Goal: Complete application form: Complete application form

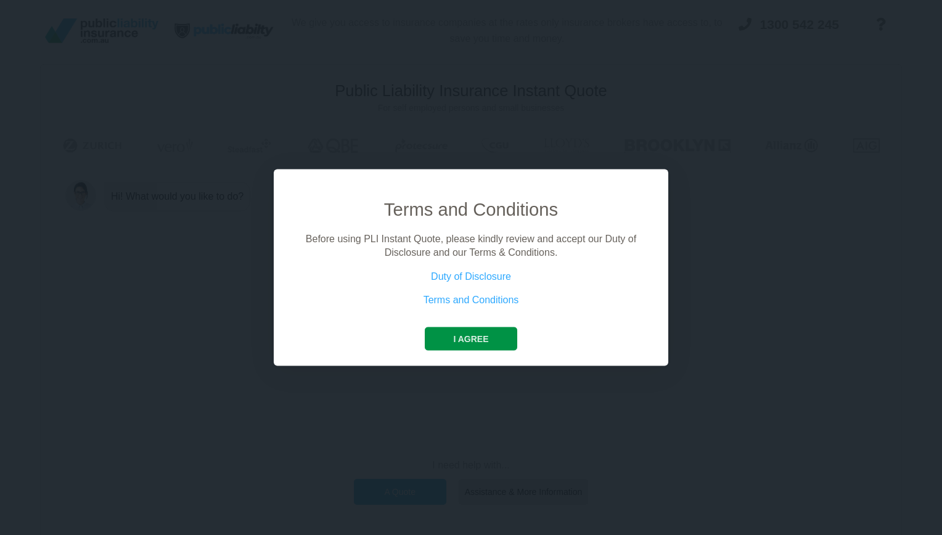
click at [472, 330] on button "I agree" at bounding box center [471, 338] width 92 height 23
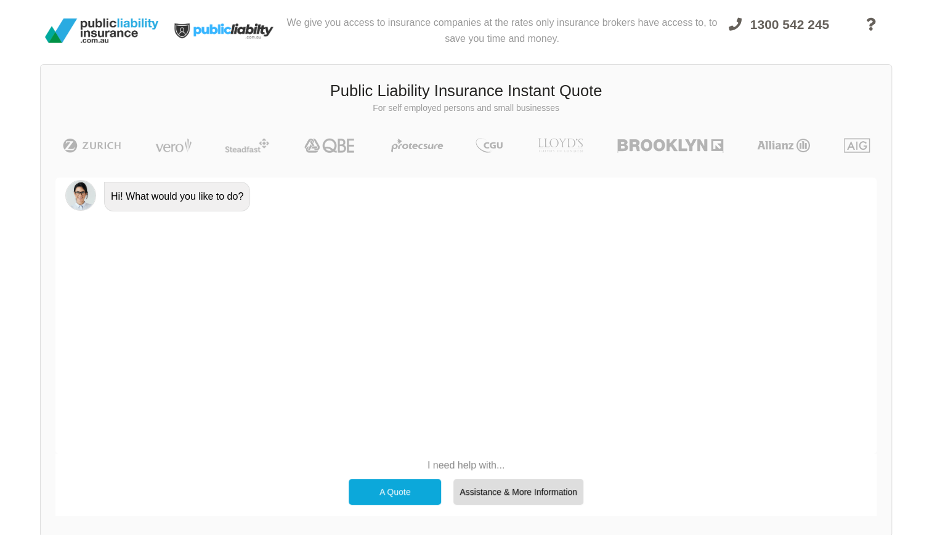
click at [374, 493] on div "A Quote" at bounding box center [395, 492] width 92 height 26
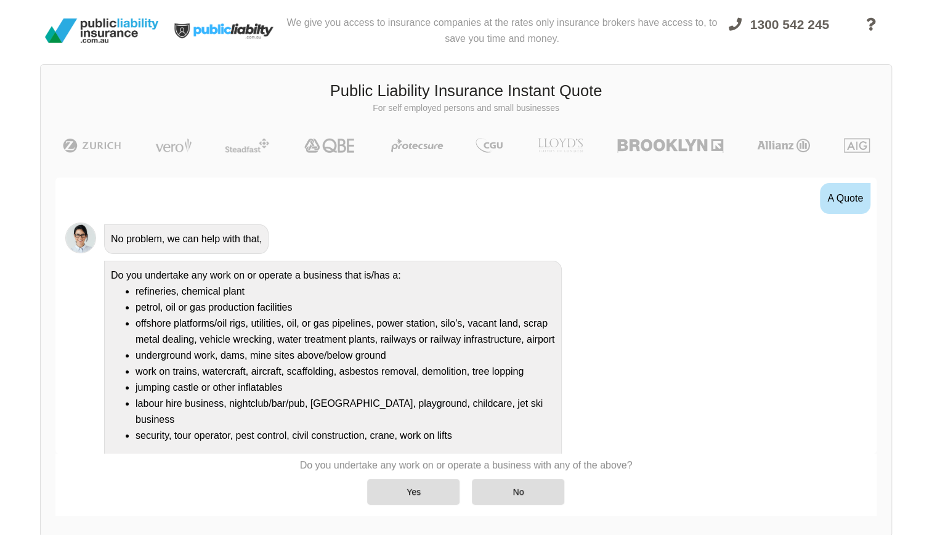
scroll to position [63, 0]
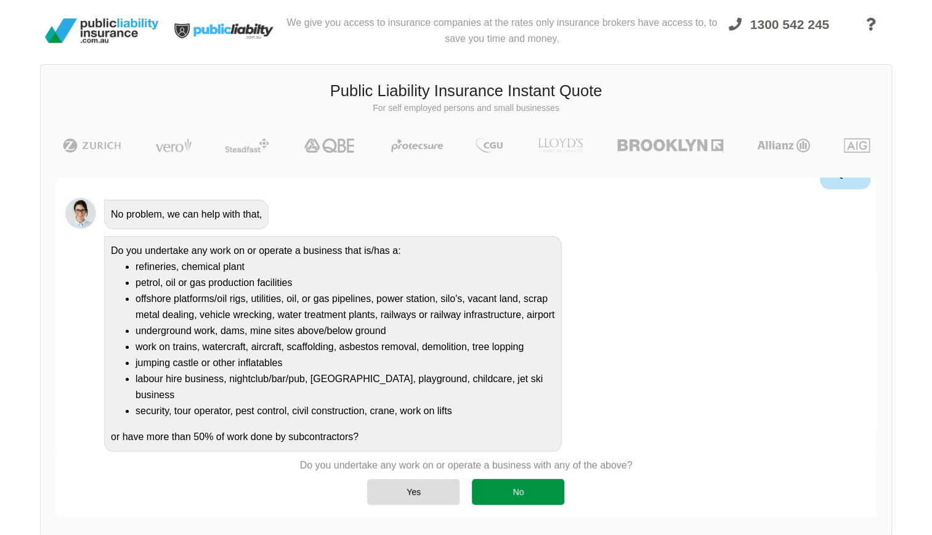
click at [497, 494] on div "No" at bounding box center [518, 492] width 92 height 26
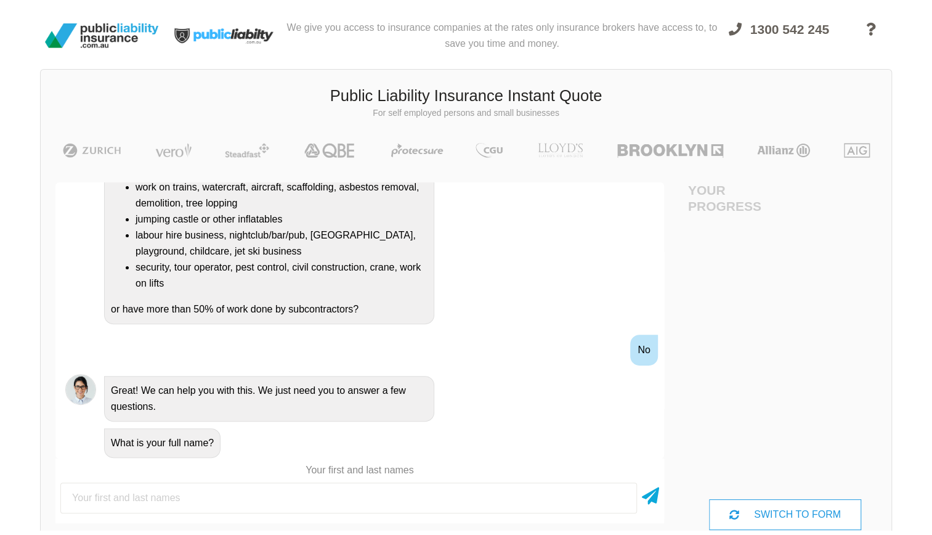
scroll to position [0, 0]
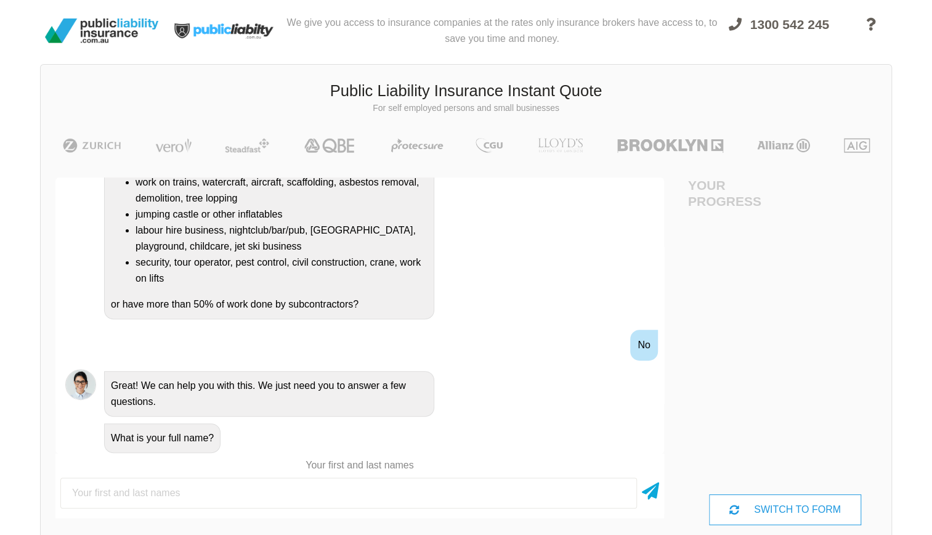
click at [186, 495] on input "text" at bounding box center [348, 493] width 577 height 31
type input "[PERSON_NAME]"
click at [654, 487] on icon at bounding box center [650, 489] width 17 height 22
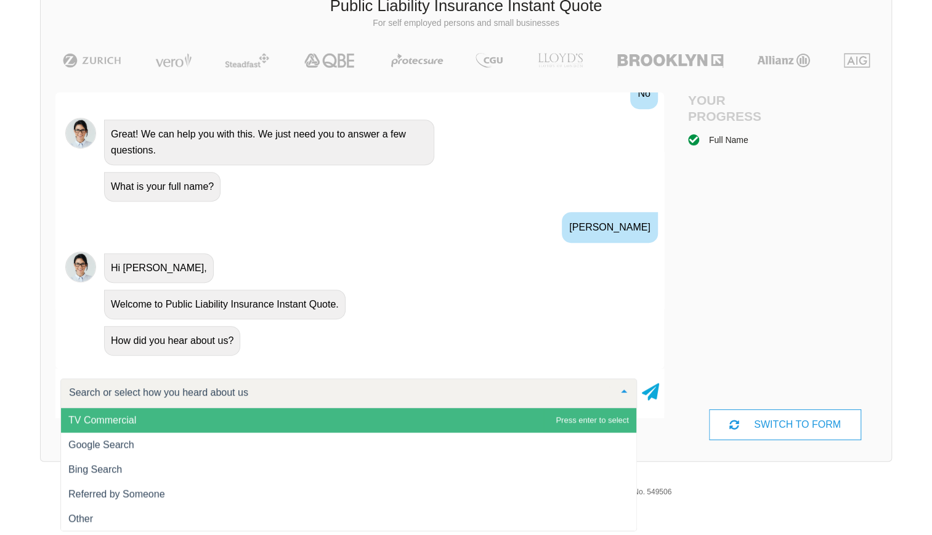
scroll to position [94, 0]
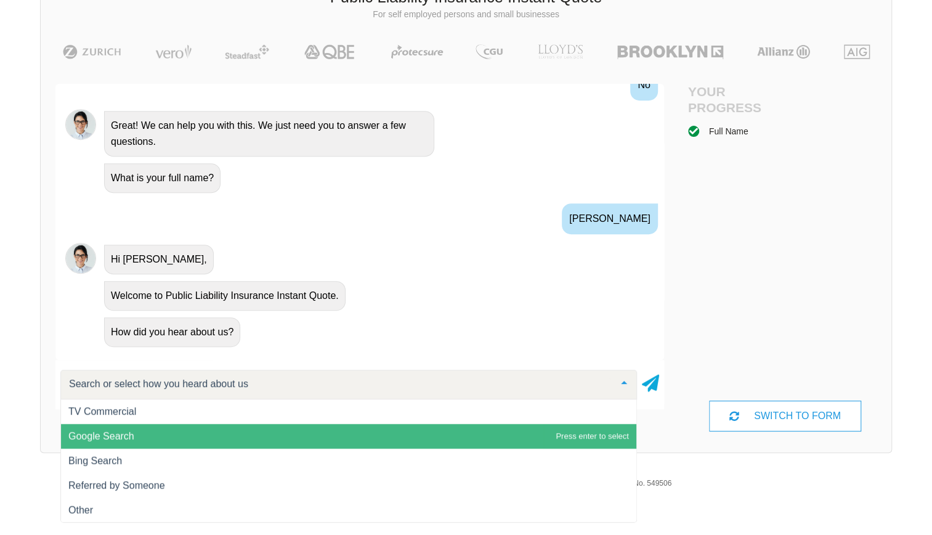
click at [107, 439] on span "Google Search" at bounding box center [101, 436] width 66 height 10
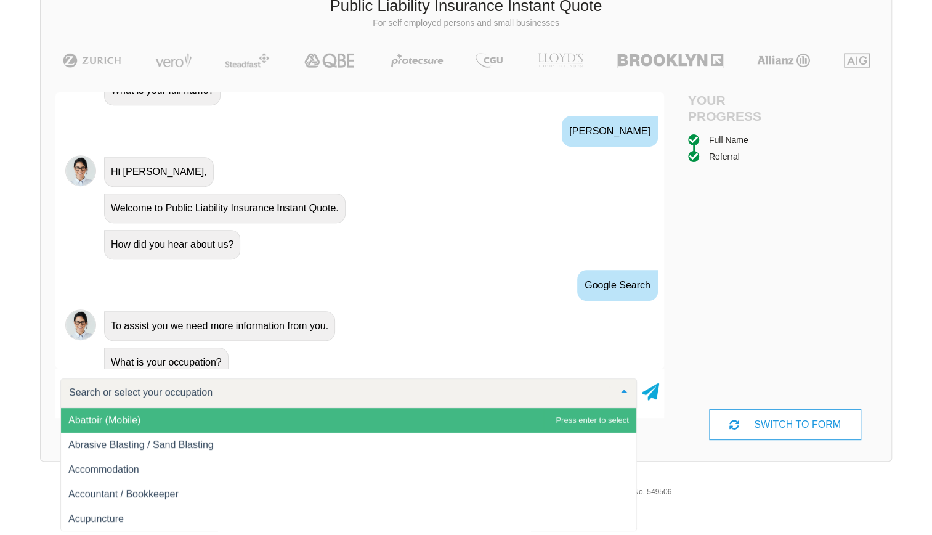
scroll to position [514, 0]
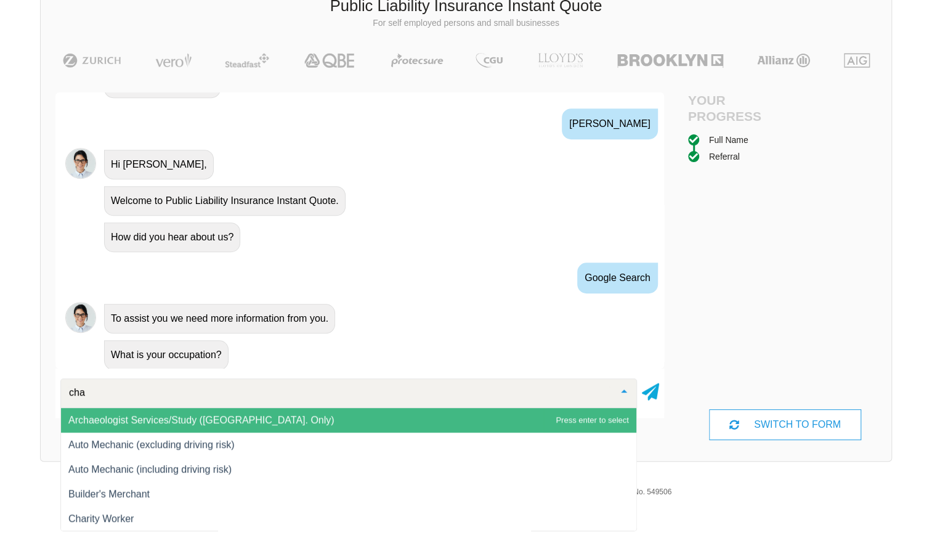
type input "char"
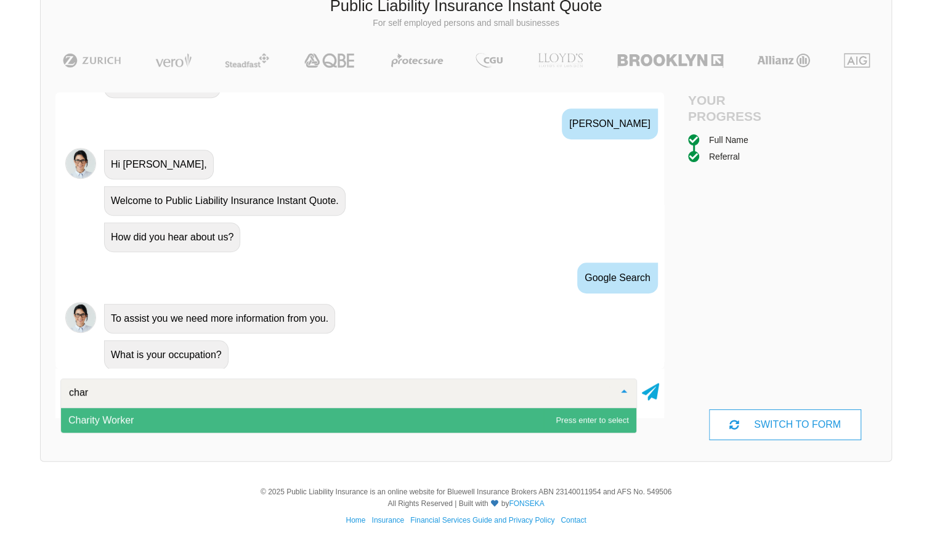
click at [120, 423] on span "Charity Worker" at bounding box center [100, 420] width 65 height 10
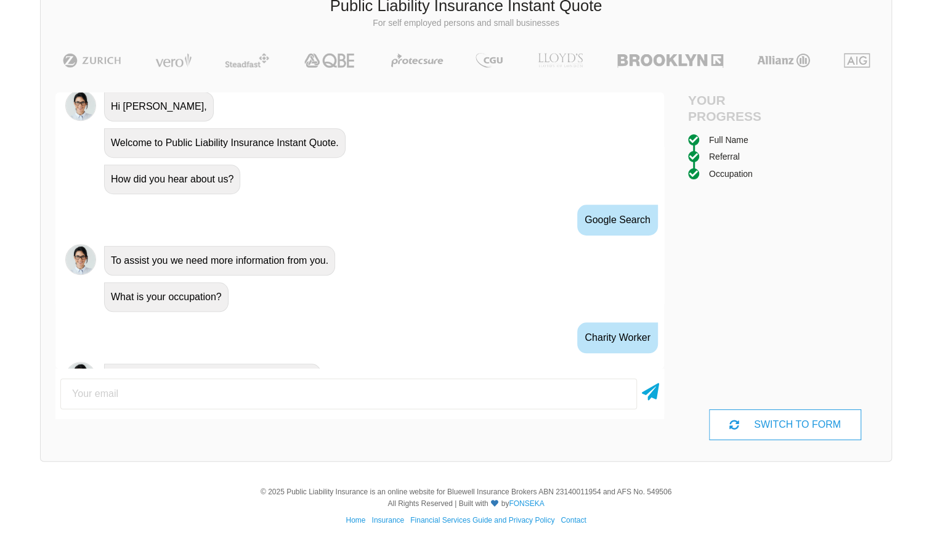
scroll to position [595, 0]
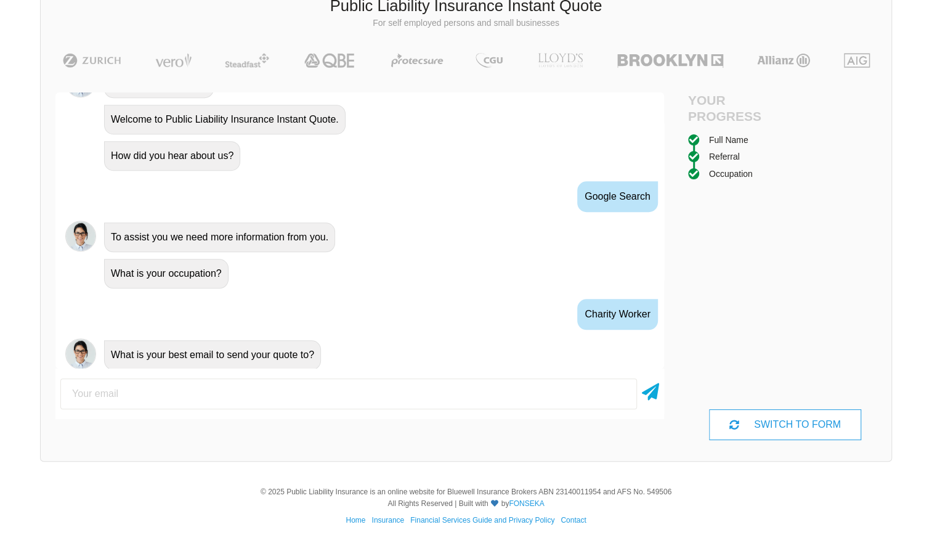
click at [170, 398] on input "email" at bounding box center [348, 393] width 577 height 31
type input "[EMAIL_ADDRESS][DOMAIN_NAME]"
click at [648, 393] on icon at bounding box center [650, 389] width 17 height 22
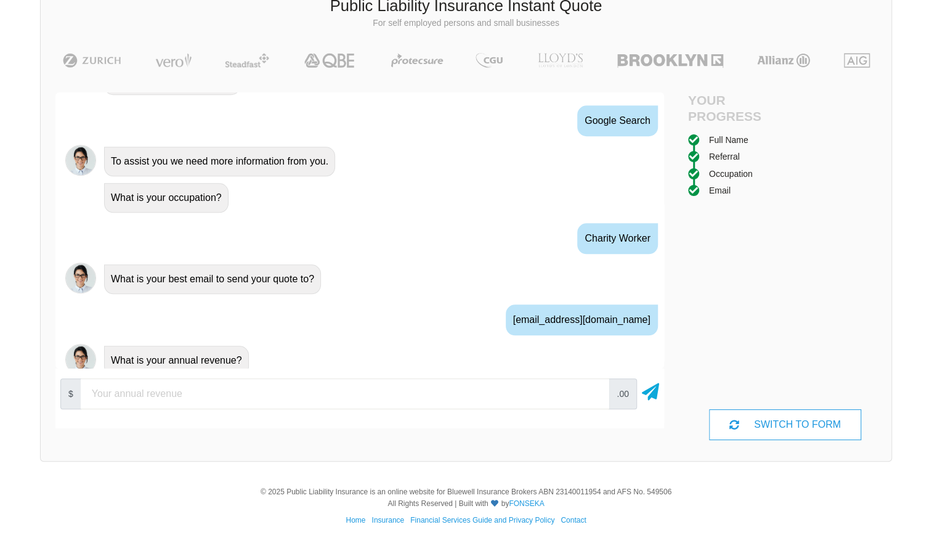
scroll to position [676, 0]
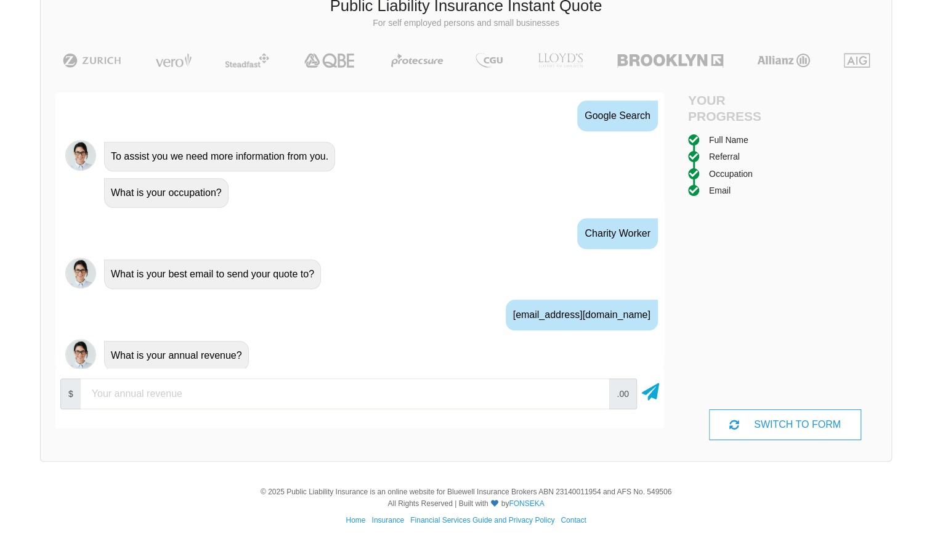
click at [271, 398] on input "number" at bounding box center [345, 393] width 529 height 31
type input "0"
type input "15000"
click at [648, 399] on icon at bounding box center [650, 389] width 17 height 22
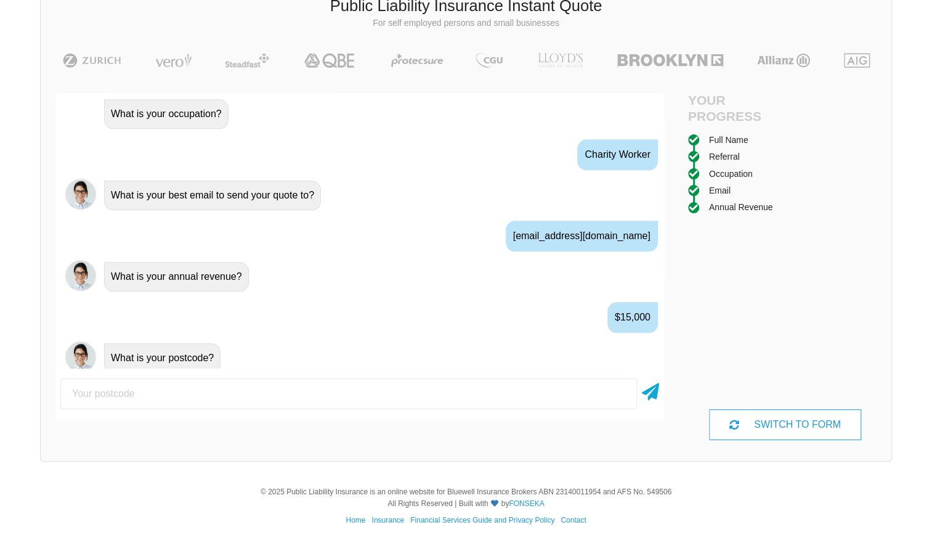
scroll to position [757, 0]
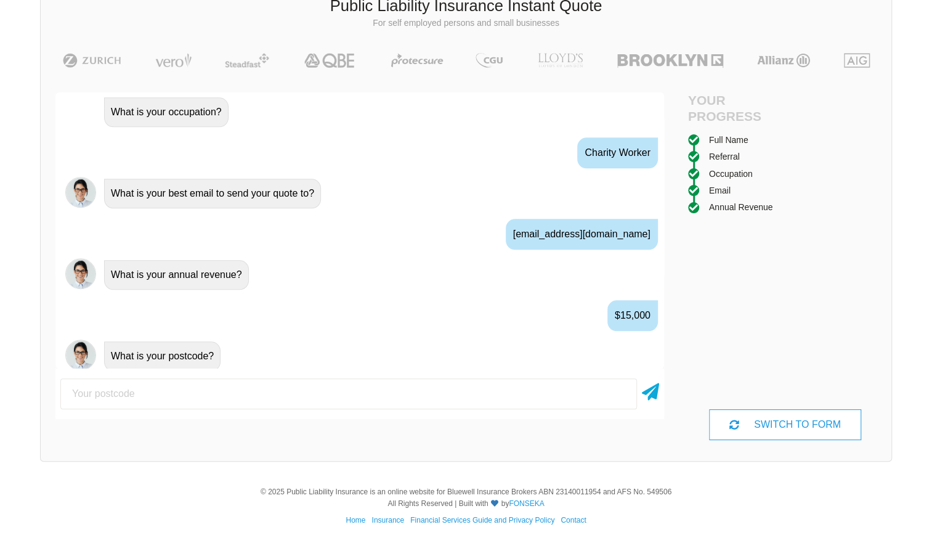
click at [186, 394] on input "number" at bounding box center [348, 393] width 577 height 31
type input "2222"
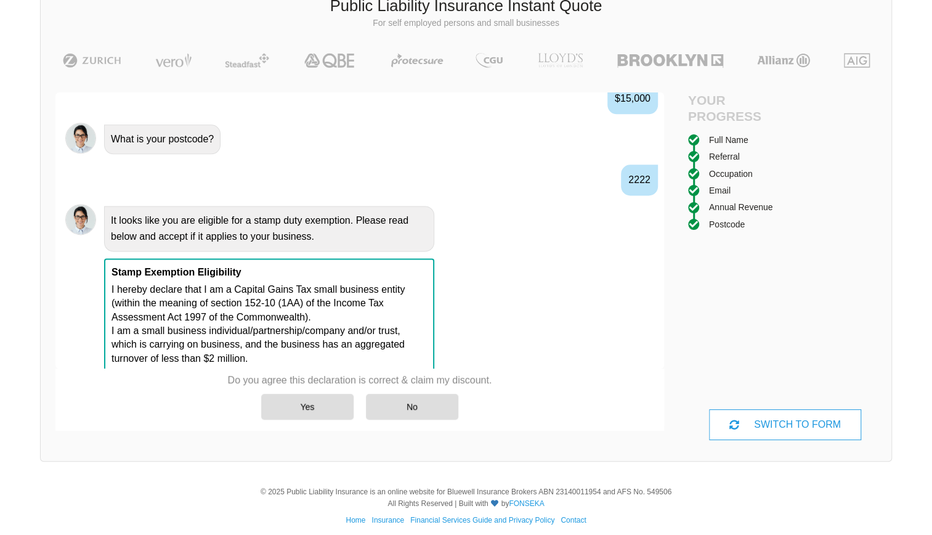
scroll to position [975, 0]
click at [298, 405] on div "Yes" at bounding box center [307, 407] width 92 height 26
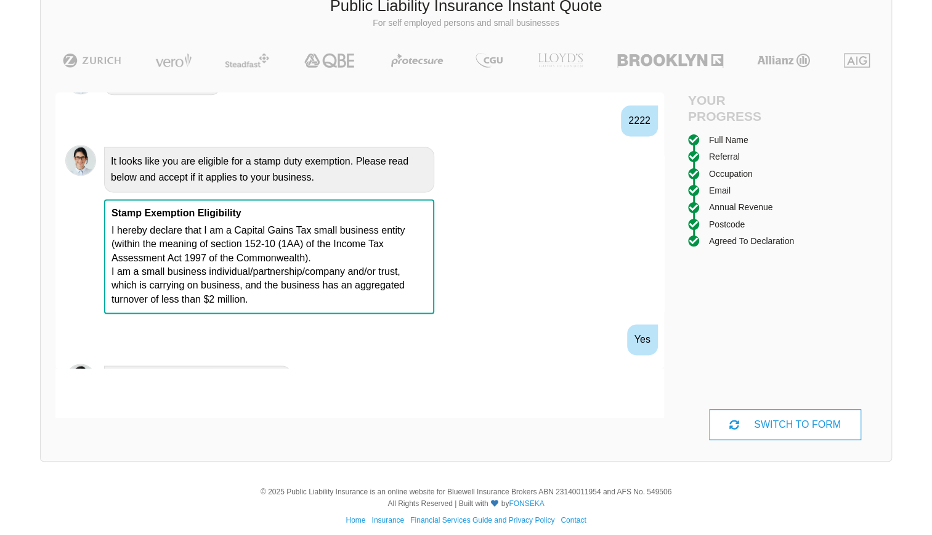
scroll to position [1056, 0]
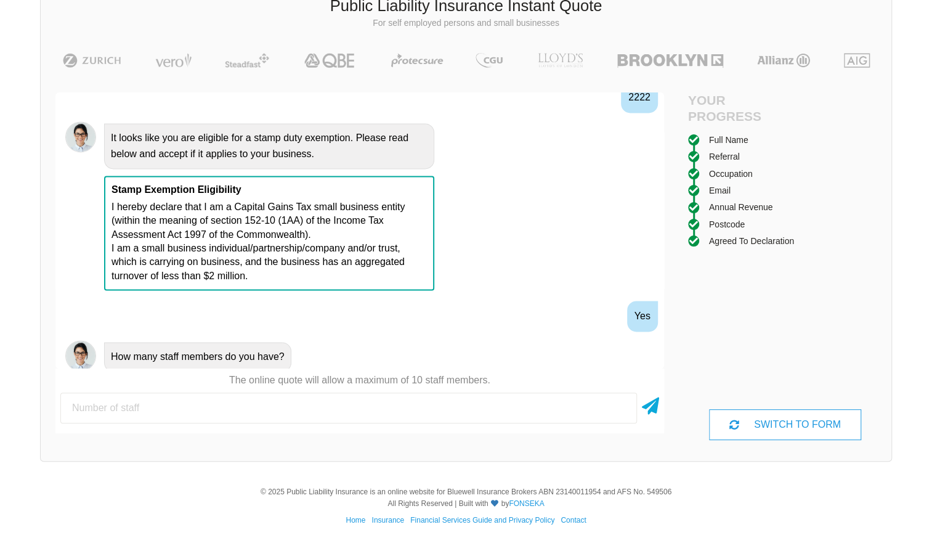
click at [182, 404] on input "number" at bounding box center [348, 408] width 577 height 31
click at [651, 409] on icon at bounding box center [650, 404] width 17 height 22
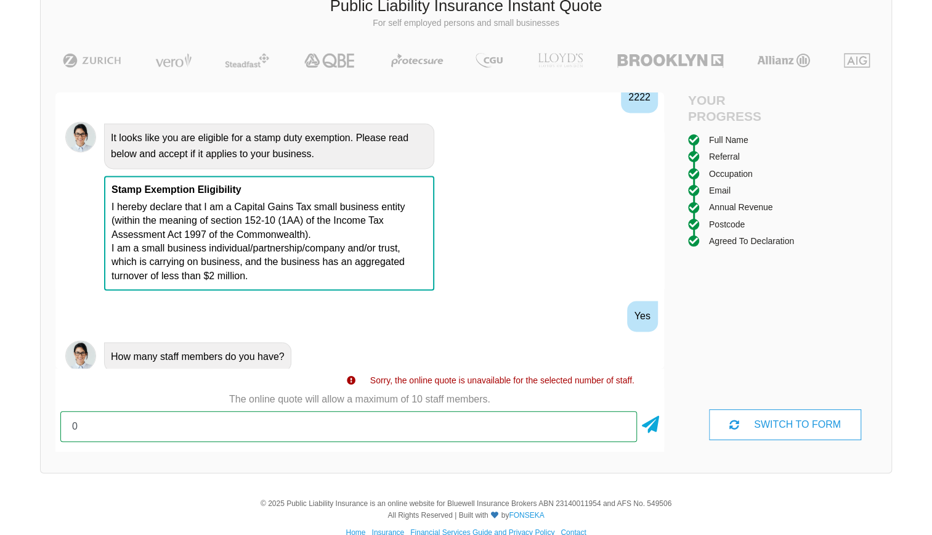
drag, startPoint x: 118, startPoint y: 436, endPoint x: 51, endPoint y: 426, distance: 67.9
click at [51, 426] on div "Awesome! 100% Just a final check that all your details are correct. Your Summar…" at bounding box center [360, 272] width 638 height 389
type input "1"
type input "3"
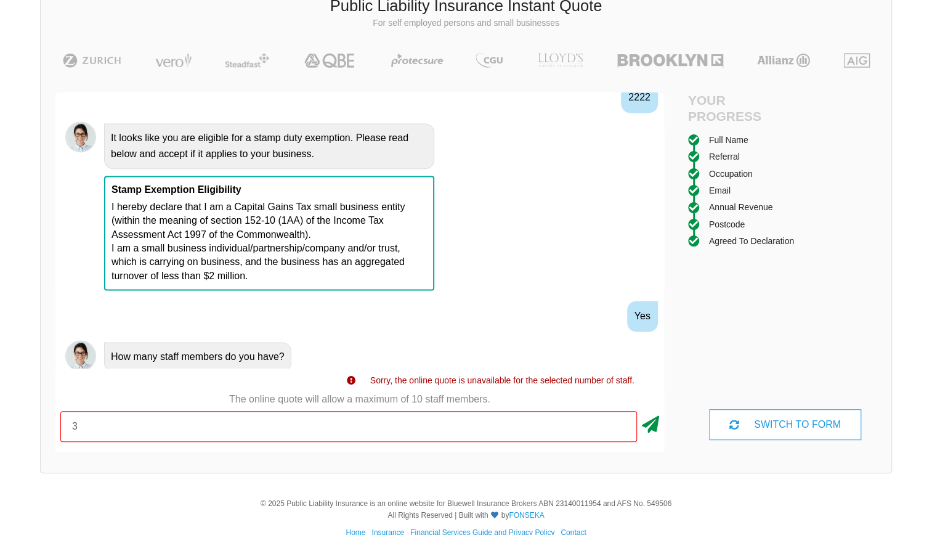
click at [650, 431] on icon at bounding box center [650, 422] width 17 height 22
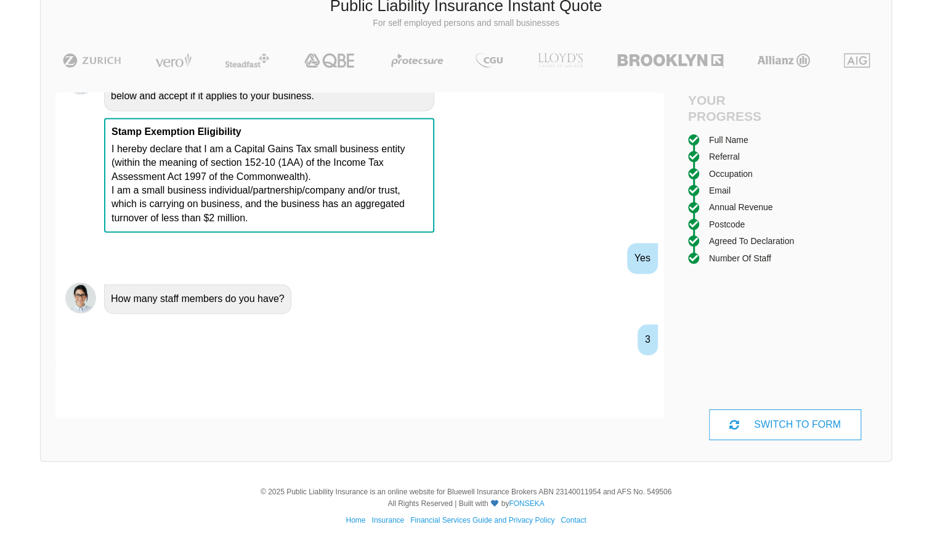
scroll to position [1137, 0]
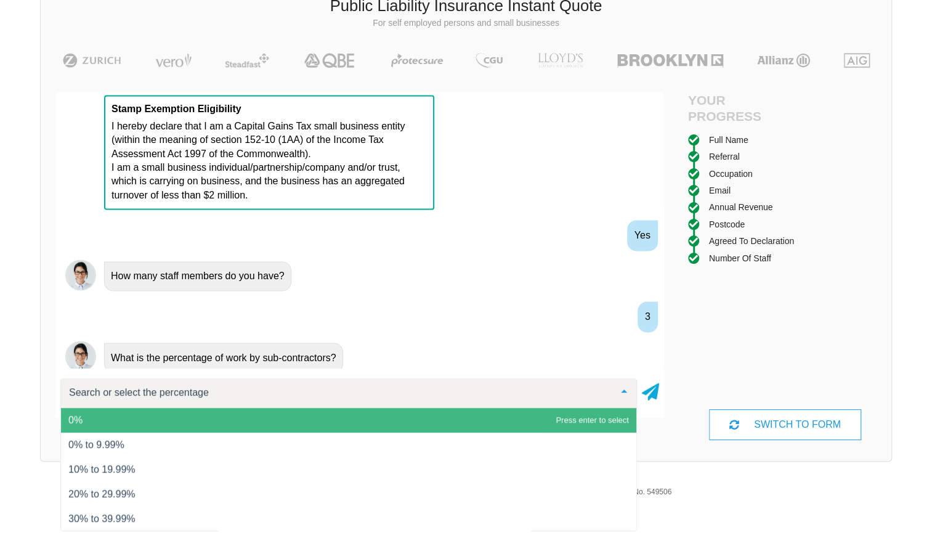
click at [95, 417] on span "0%" at bounding box center [349, 420] width 576 height 25
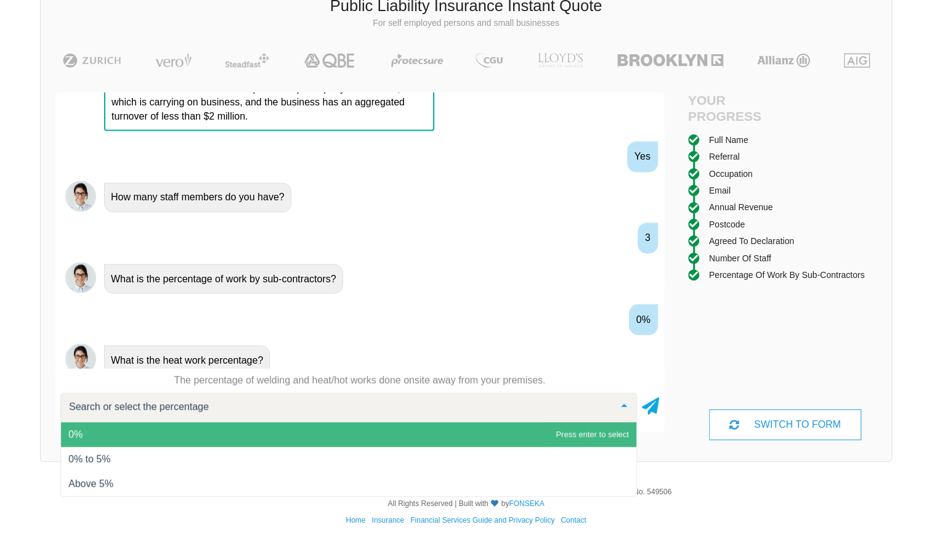
scroll to position [1218, 0]
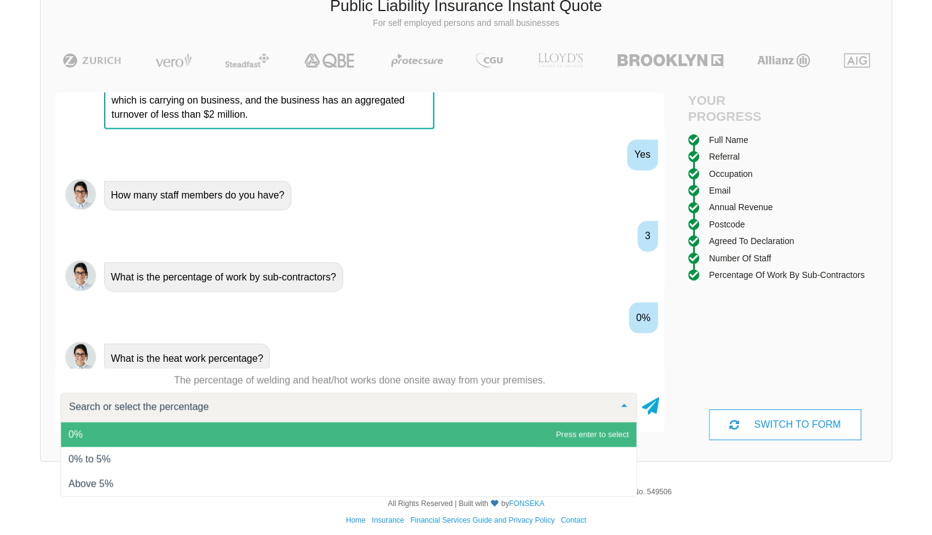
click at [72, 435] on span "0%" at bounding box center [75, 434] width 14 height 10
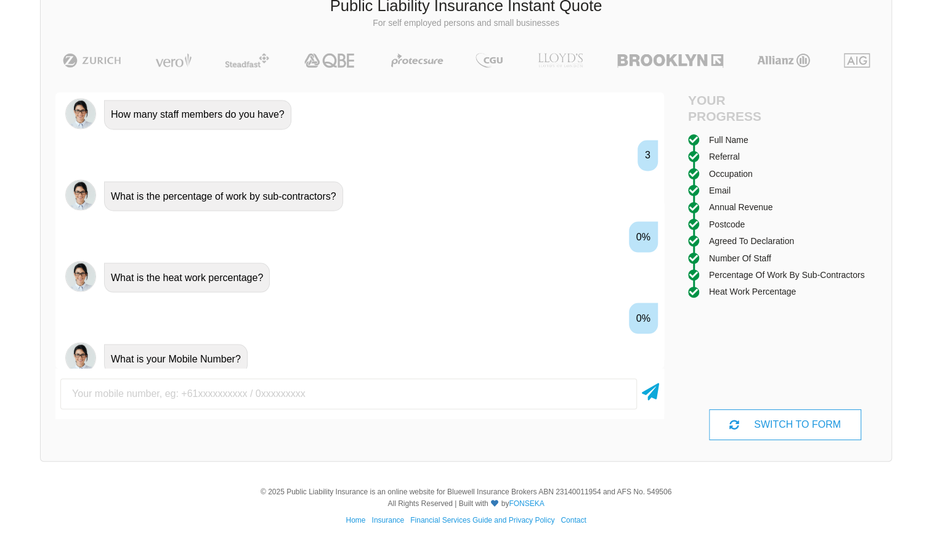
scroll to position [1299, 0]
click at [192, 394] on input "text" at bounding box center [348, 393] width 577 height 31
click at [159, 399] on input "text" at bounding box center [348, 393] width 577 height 31
type input "0438065095"
click at [656, 395] on icon at bounding box center [650, 389] width 17 height 22
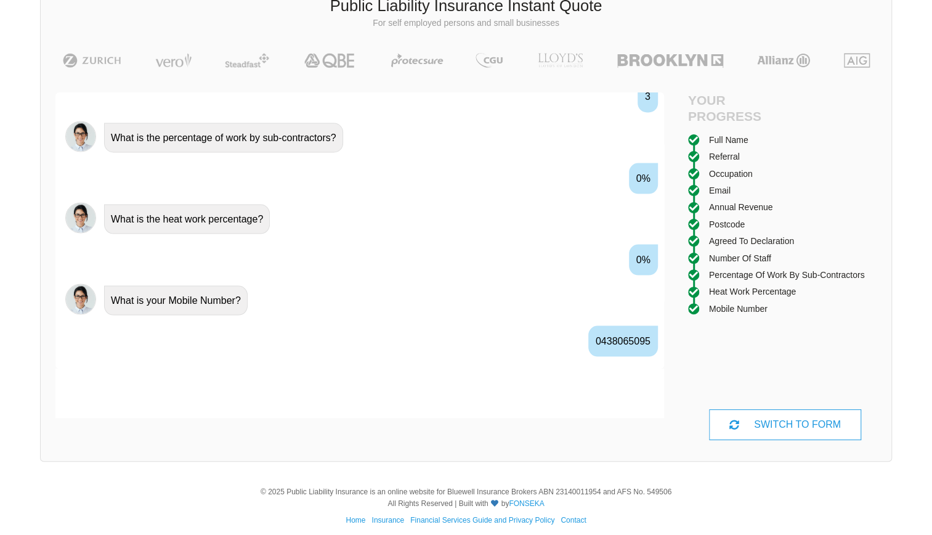
scroll to position [1380, 0]
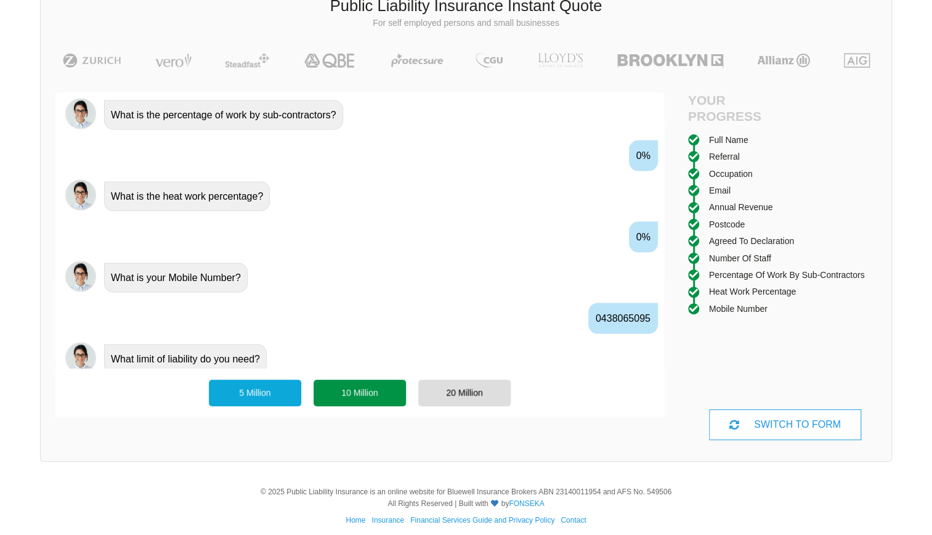
click at [332, 394] on div "10 Million" at bounding box center [360, 393] width 92 height 26
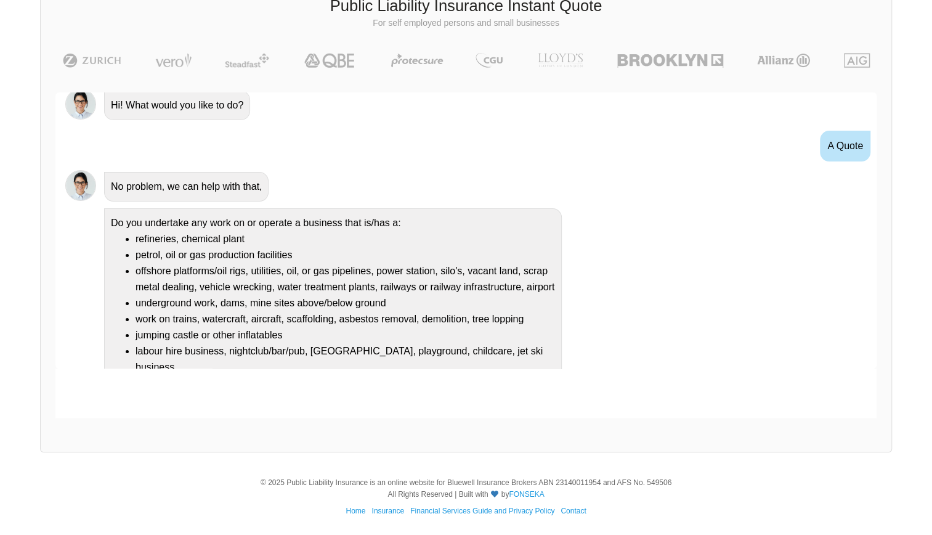
scroll to position [0, 0]
